Goal: Task Accomplishment & Management: Manage account settings

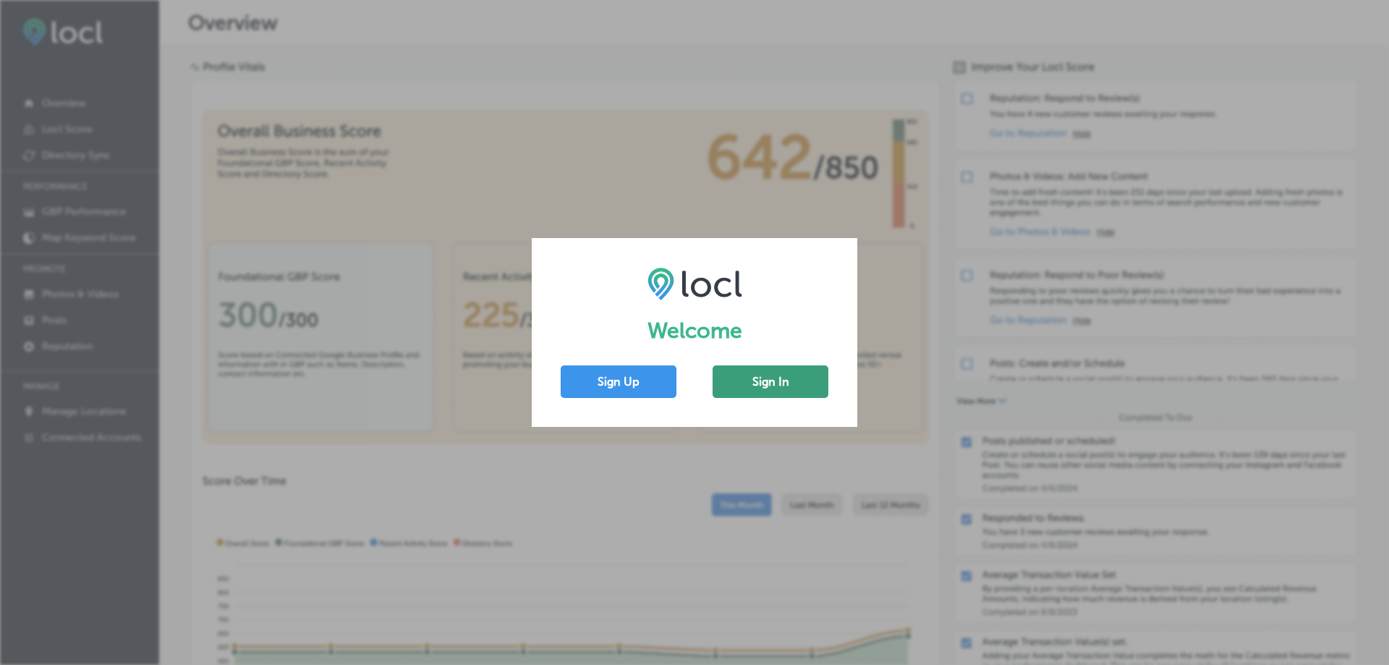
click at [777, 380] on button "Sign In" at bounding box center [771, 381] width 116 height 33
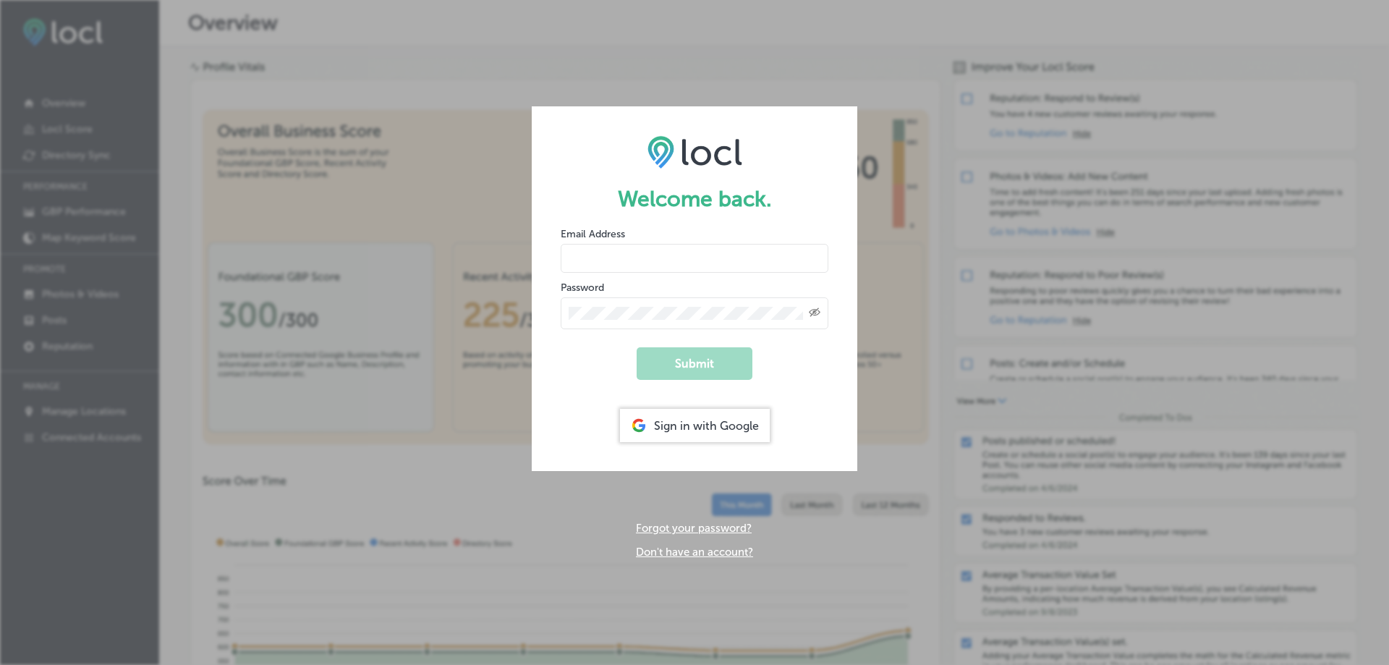
click at [627, 260] on input "email" at bounding box center [695, 258] width 268 height 29
type input "[EMAIL_ADDRESS][DOMAIN_NAME]"
click at [637, 347] on button "Submit" at bounding box center [695, 363] width 116 height 33
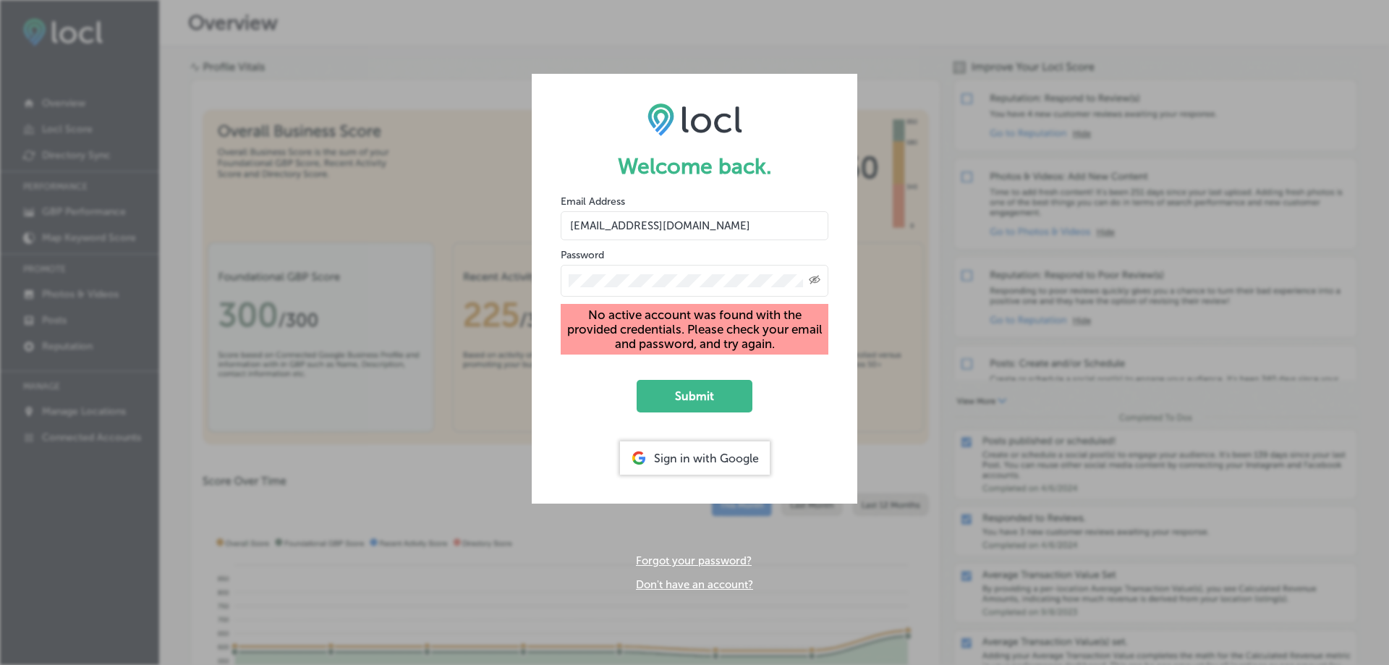
click at [849, 428] on form "Welcome back. Email Address gm.oceansuites@gmail.com Password Created with Sket…" at bounding box center [695, 289] width 326 height 430
click at [813, 279] on icon "Toggle password visibility" at bounding box center [815, 280] width 12 height 9
click at [701, 453] on div "Sign in with Google" at bounding box center [695, 457] width 150 height 33
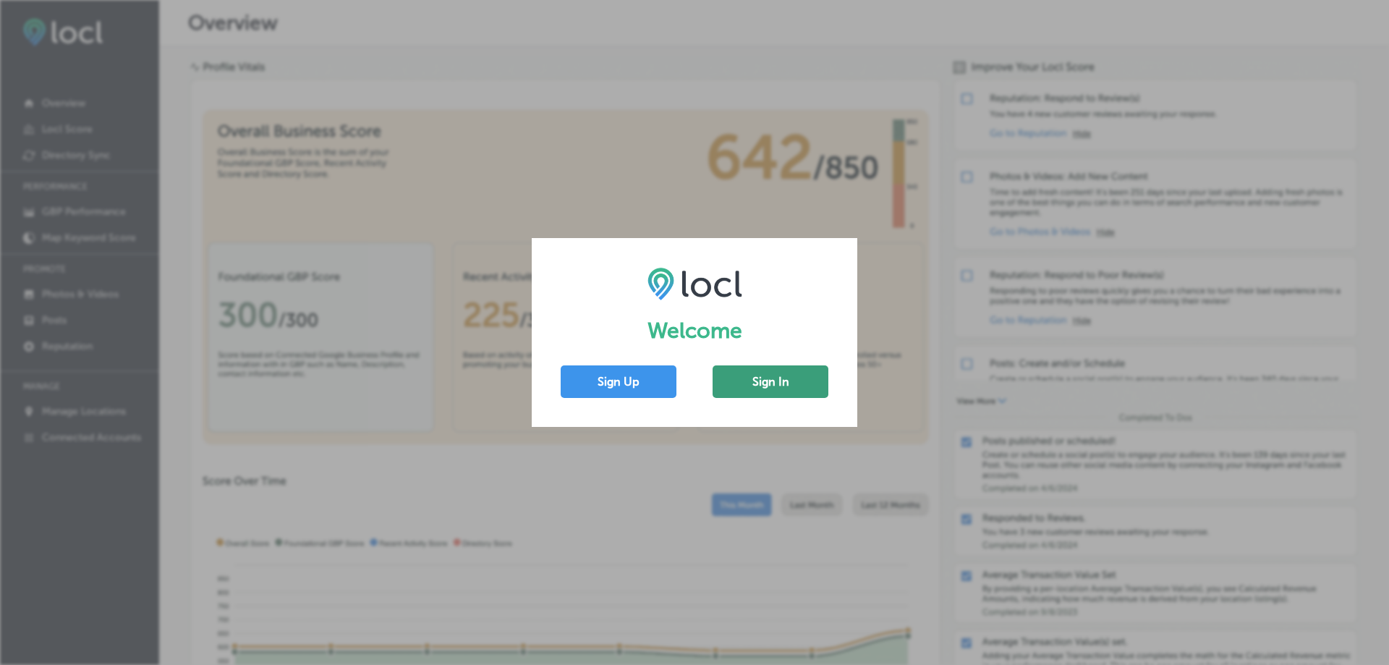
click at [790, 388] on button "Sign In" at bounding box center [771, 381] width 116 height 33
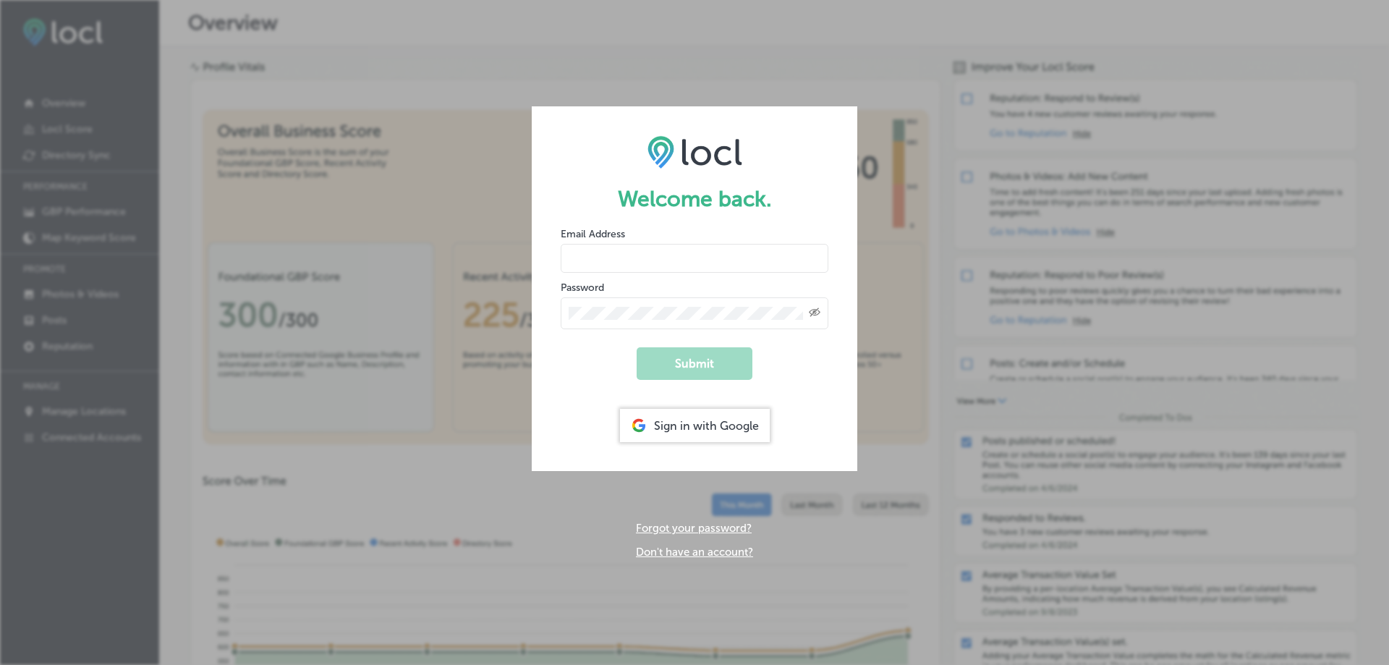
click at [593, 253] on input "email" at bounding box center [695, 258] width 268 height 29
type input "[EMAIL_ADDRESS][DOMAIN_NAME]"
drag, startPoint x: 750, startPoint y: 258, endPoint x: 534, endPoint y: 245, distance: 216.8
click at [534, 245] on form "Welcome back. Email Address [EMAIL_ADDRESS][DOMAIN_NAME] Password Created with …" at bounding box center [695, 288] width 326 height 365
click at [726, 433] on div "Sign in with Google" at bounding box center [695, 425] width 150 height 33
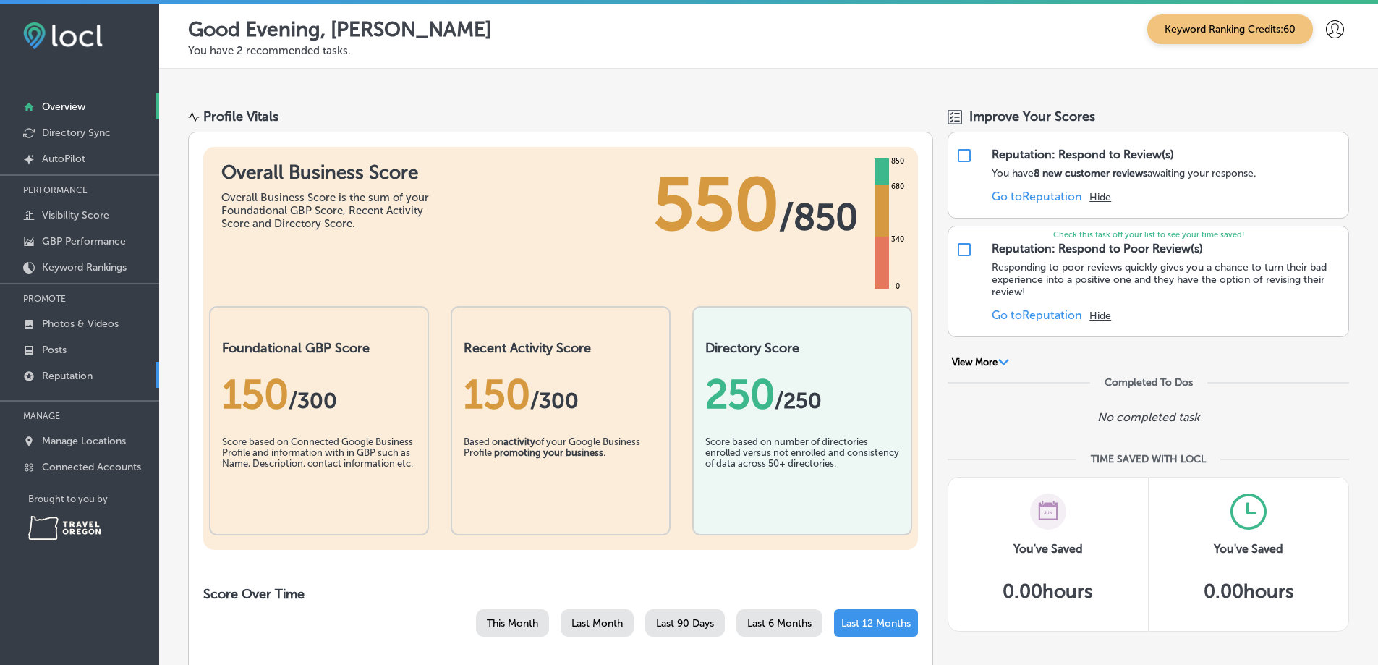
click at [79, 378] on p "Reputation" at bounding box center [67, 376] width 51 height 12
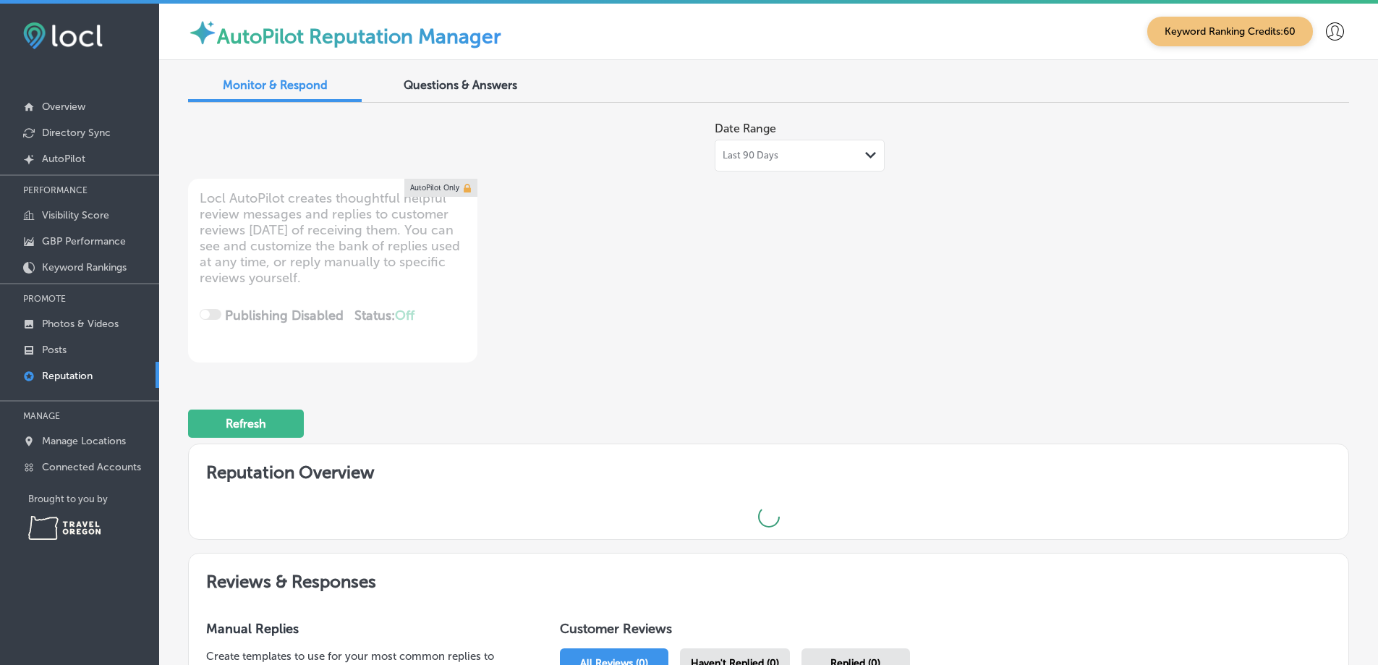
type textarea "x"
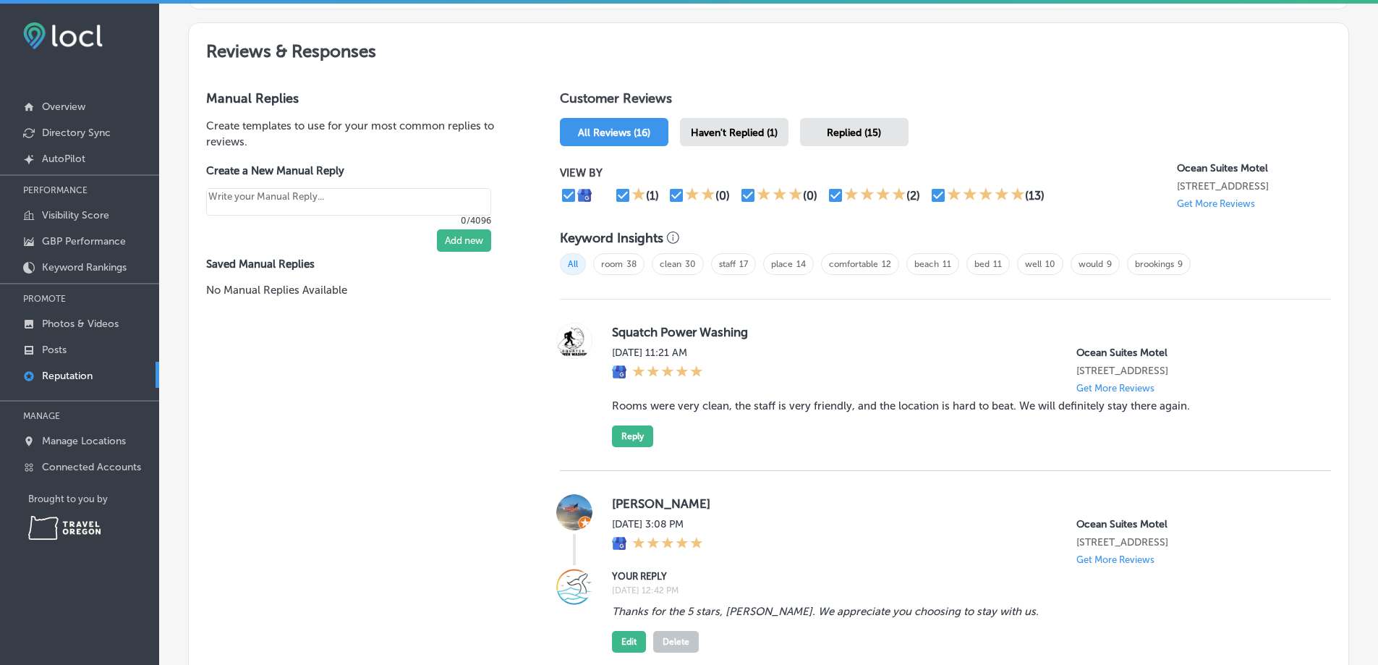
scroll to position [796, 0]
